Goal: Transaction & Acquisition: Download file/media

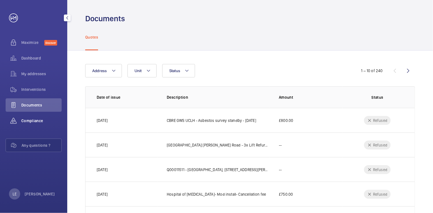
click at [32, 120] on span "Compliance" at bounding box center [41, 121] width 40 height 6
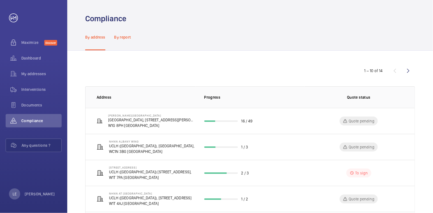
click at [122, 37] on p "By report" at bounding box center [122, 37] width 17 height 6
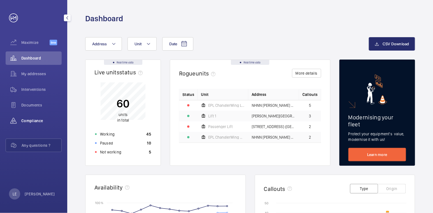
click at [40, 119] on span "Compliance" at bounding box center [41, 121] width 40 height 6
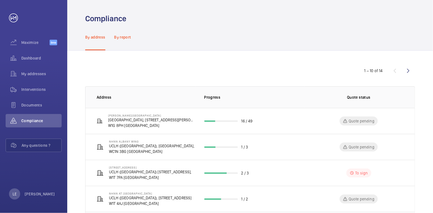
click at [127, 37] on p "By report" at bounding box center [122, 37] width 17 height 6
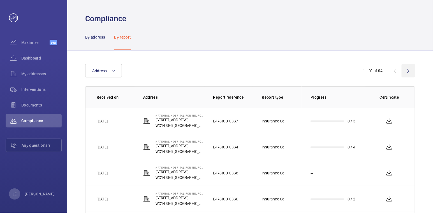
click at [410, 71] on wm-front-icon-button at bounding box center [407, 70] width 13 height 13
click at [394, 71] on wm-front-icon-button at bounding box center [394, 70] width 13 height 13
click at [409, 69] on wm-front-icon-button at bounding box center [407, 70] width 13 height 13
click at [408, 73] on wm-front-icon-button at bounding box center [407, 70] width 13 height 13
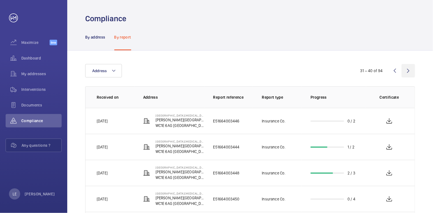
click at [408, 73] on wm-front-icon-button at bounding box center [407, 70] width 13 height 13
click at [393, 71] on wm-front-icon-button at bounding box center [394, 70] width 13 height 13
click at [395, 72] on wm-front-icon-button at bounding box center [394, 70] width 13 height 13
click at [409, 71] on wm-front-icon-button at bounding box center [407, 70] width 13 height 13
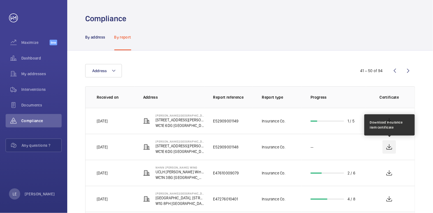
click at [390, 147] on wm-front-icon-button at bounding box center [388, 147] width 13 height 13
click at [390, 148] on wm-front-icon-button at bounding box center [388, 147] width 13 height 13
